Goal: Check status: Check status

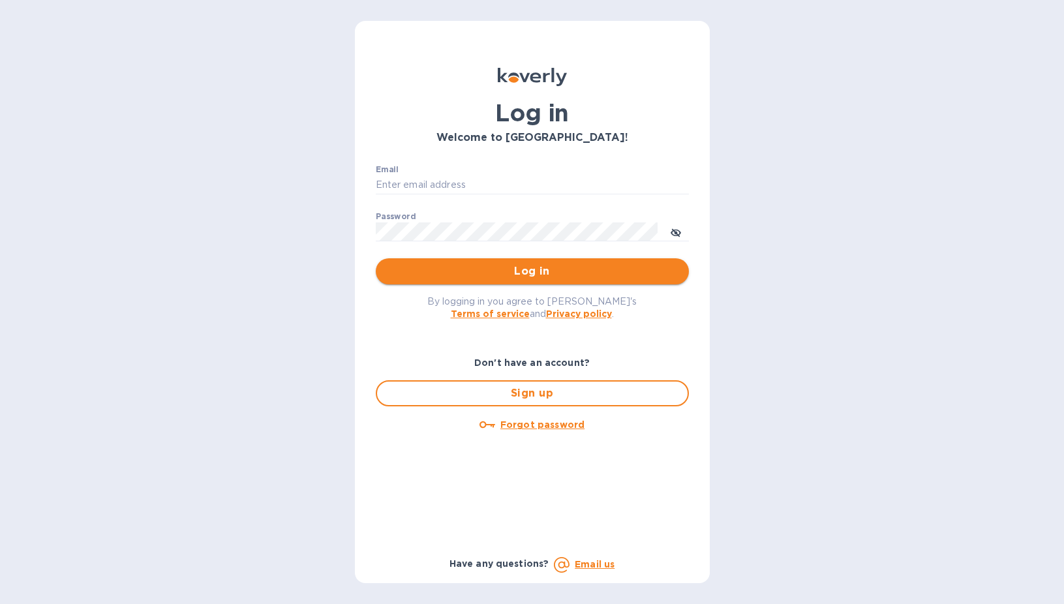
type input "sgupta@ardentgloballogistics.com"
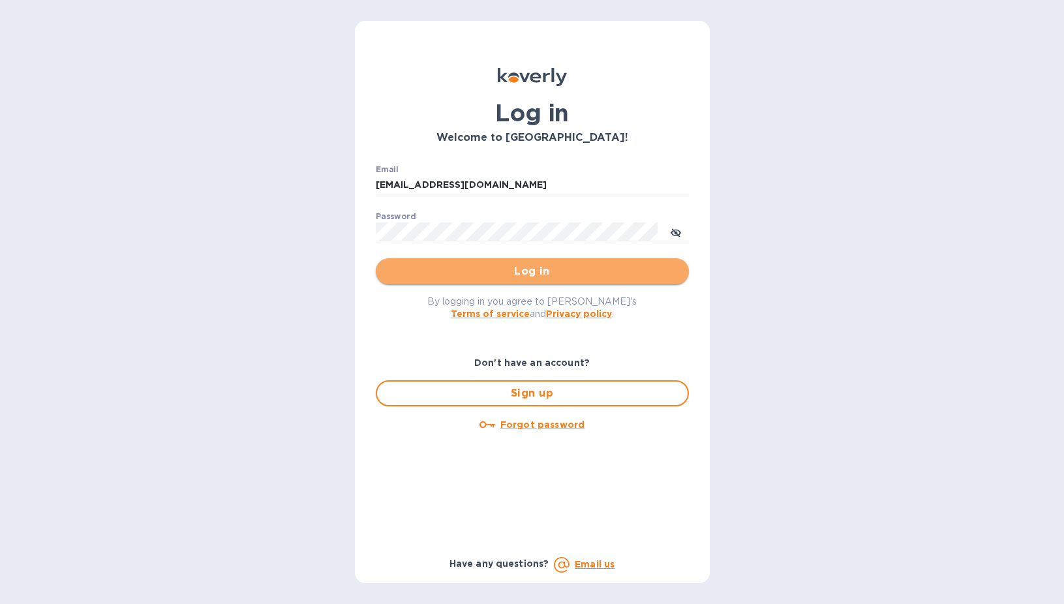
click at [493, 273] on span "Log in" at bounding box center [532, 272] width 292 height 16
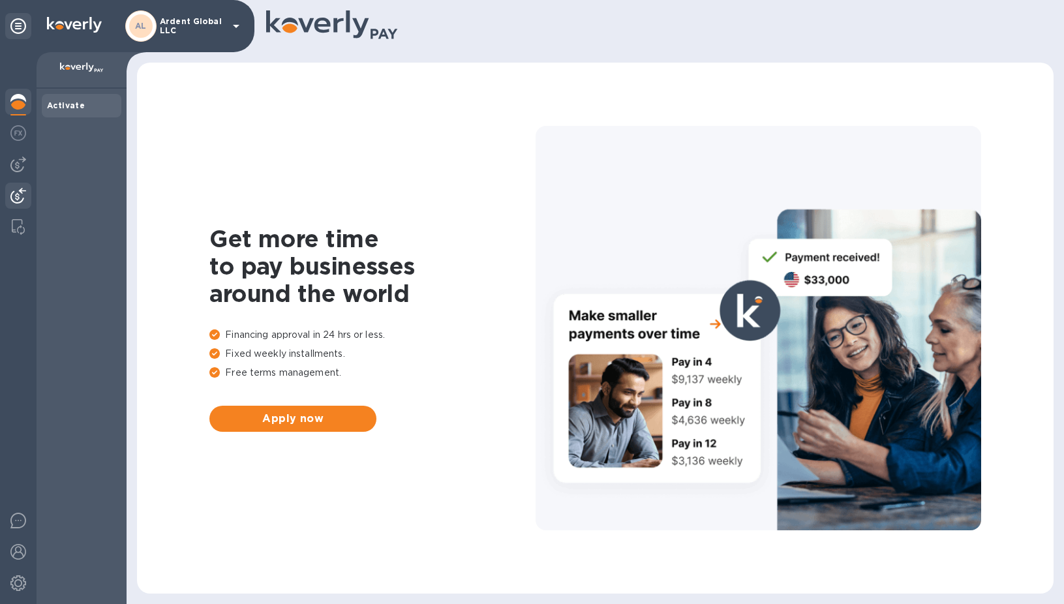
click at [29, 197] on div at bounding box center [18, 197] width 26 height 29
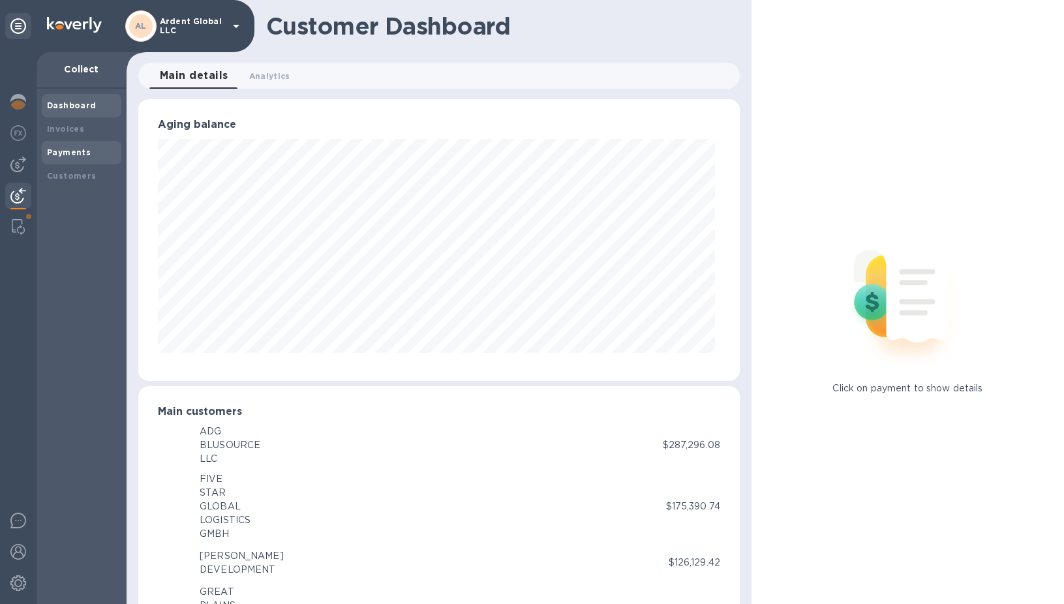
scroll to position [652296, 651981]
click at [84, 146] on div "Payments" at bounding box center [81, 152] width 69 height 13
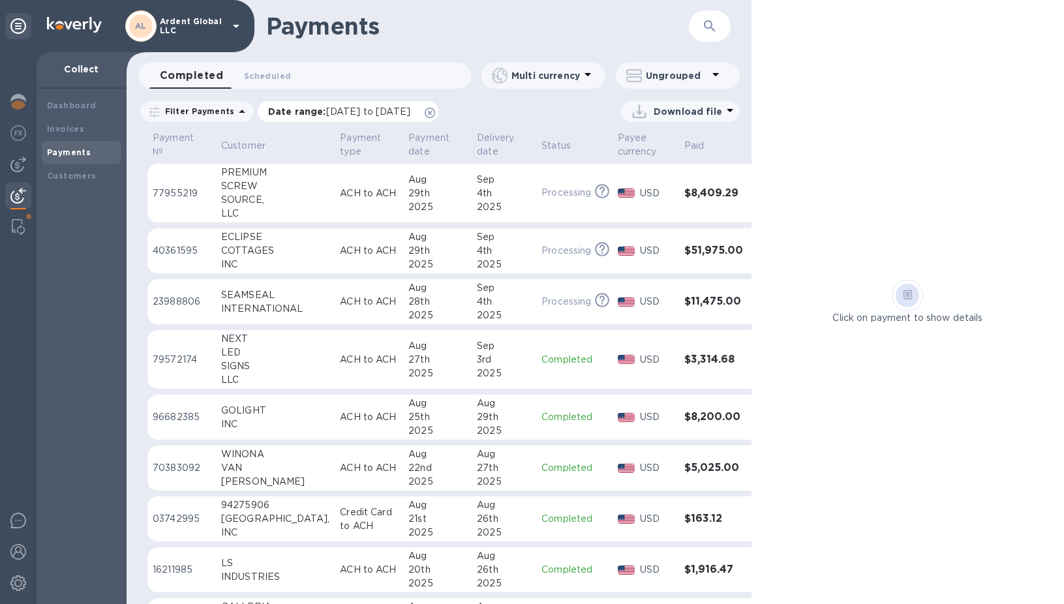
click at [425, 120] on div "Date range : [DATE] to [DATE]" at bounding box center [348, 111] width 181 height 21
click at [424, 119] on div "Date range : [DATE] to [DATE]" at bounding box center [348, 111] width 181 height 21
click at [410, 110] on span "[DATE] to [DATE]" at bounding box center [368, 111] width 84 height 10
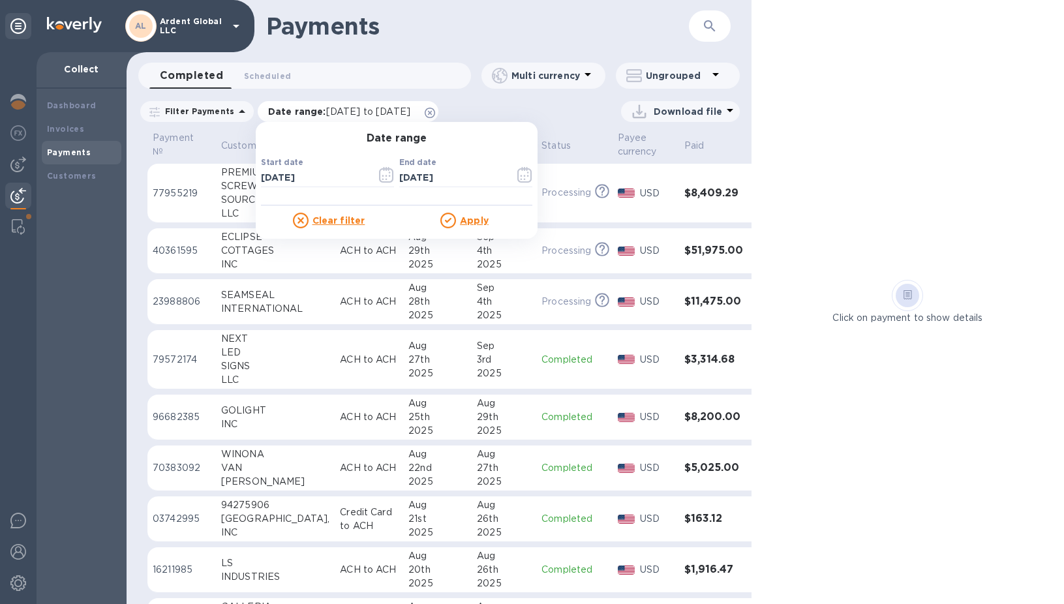
click at [435, 110] on icon at bounding box center [430, 113] width 10 height 10
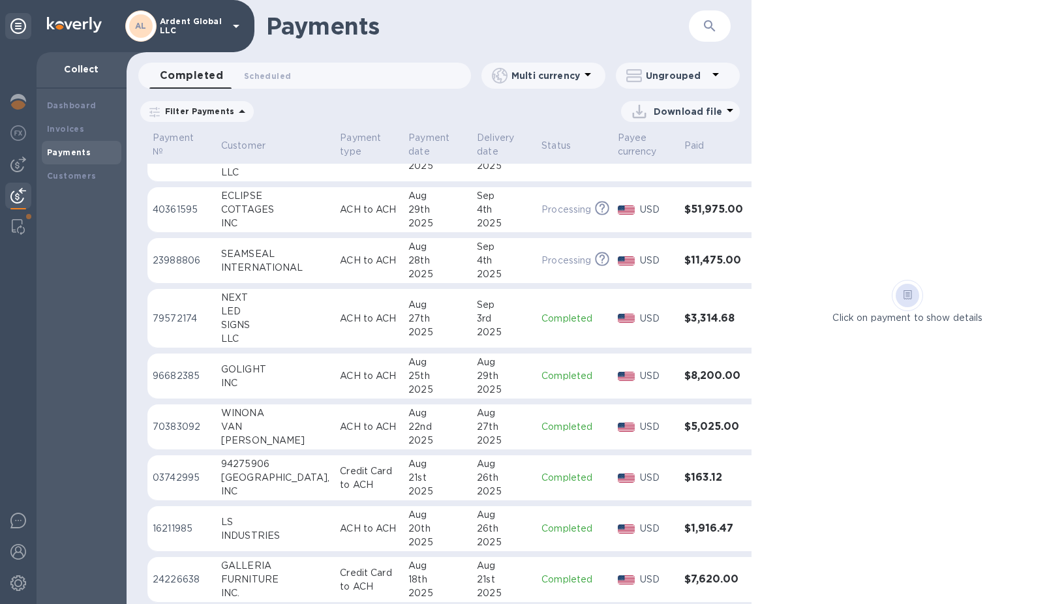
scroll to position [65, 0]
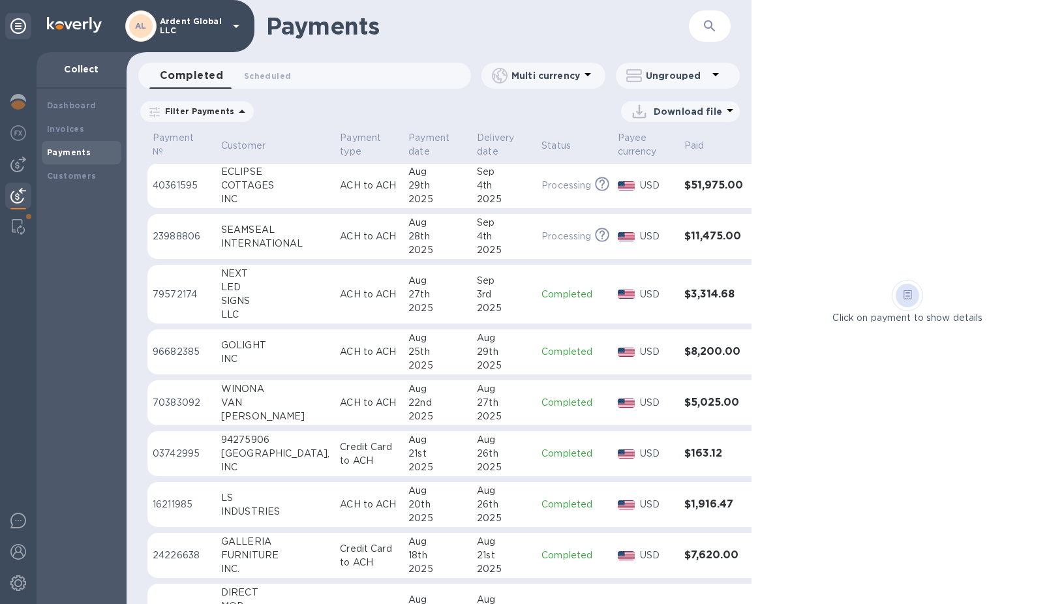
click at [251, 407] on div "VAN" at bounding box center [275, 403] width 108 height 14
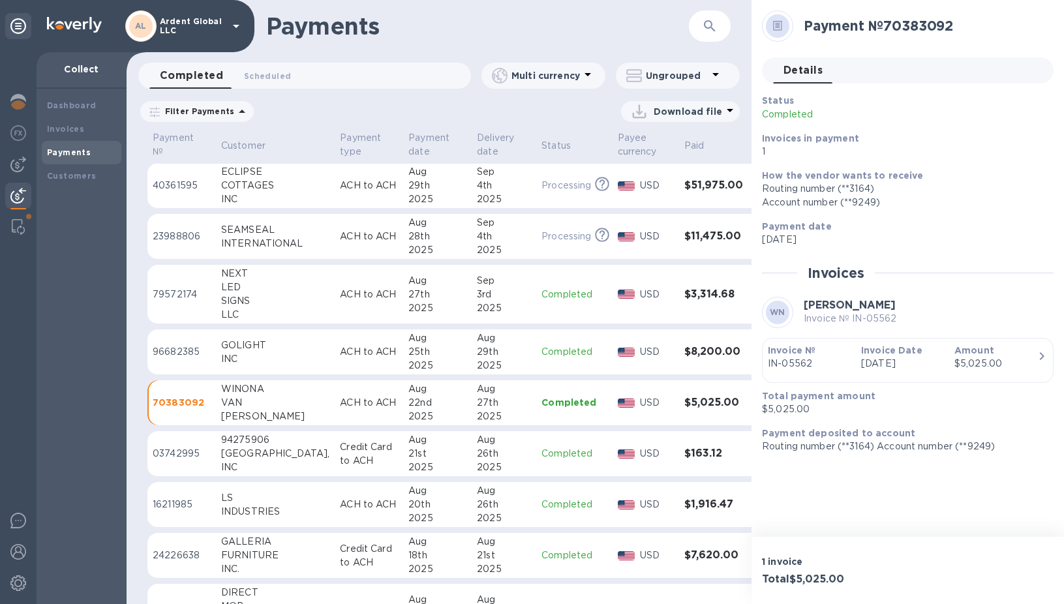
click at [353, 358] on p "ACH to ACH" at bounding box center [369, 352] width 58 height 14
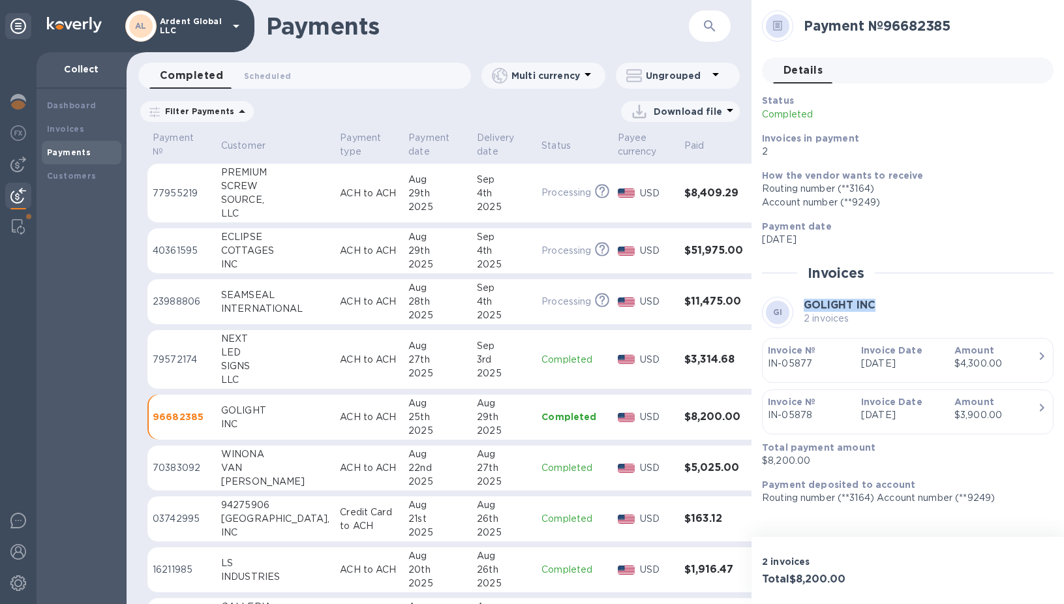
drag, startPoint x: 891, startPoint y: 305, endPoint x: 792, endPoint y: 305, distance: 98.5
click at [792, 305] on div "GI GOLIGHT INC 2 invoices" at bounding box center [908, 312] width 292 height 31
copy b "GOLIGHT INC"
